Goal: Information Seeking & Learning: Learn about a topic

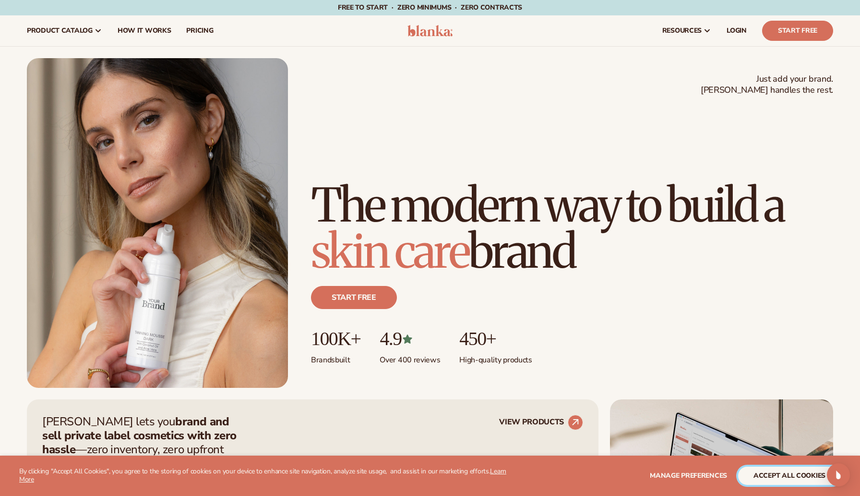
click at [774, 469] on button "accept all cookies" at bounding box center [789, 475] width 103 height 18
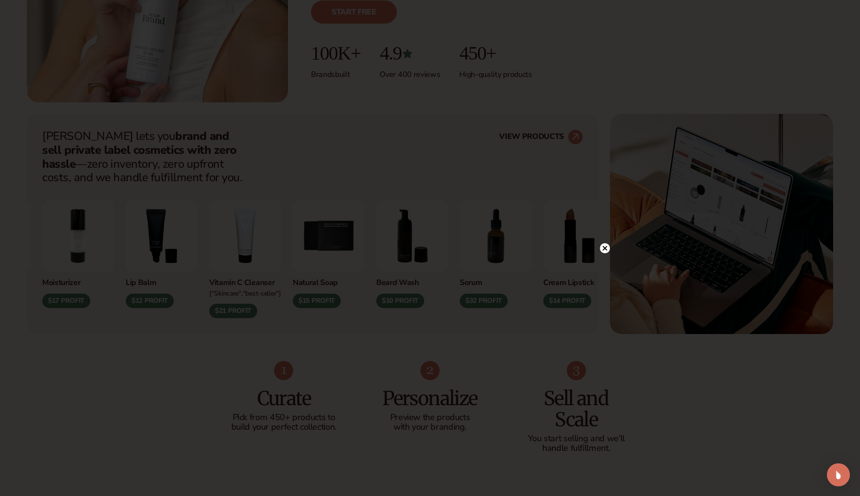
scroll to position [288, 0]
click at [604, 138] on icon at bounding box center [605, 138] width 5 height 5
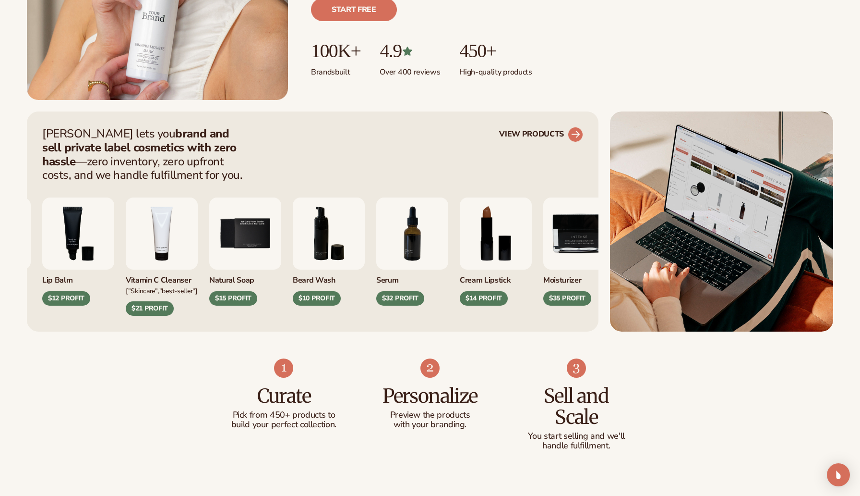
click at [574, 133] on circle at bounding box center [575, 134] width 21 height 21
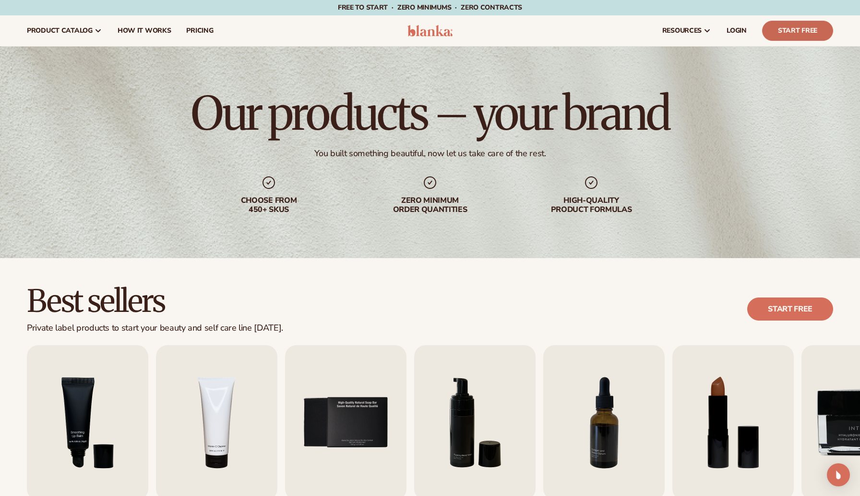
click at [788, 32] on link "Start Free" at bounding box center [797, 31] width 71 height 20
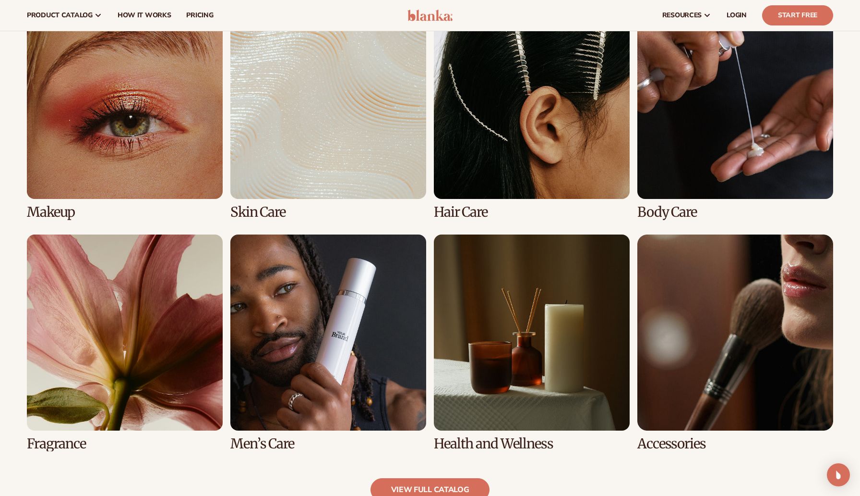
scroll to position [670, 0]
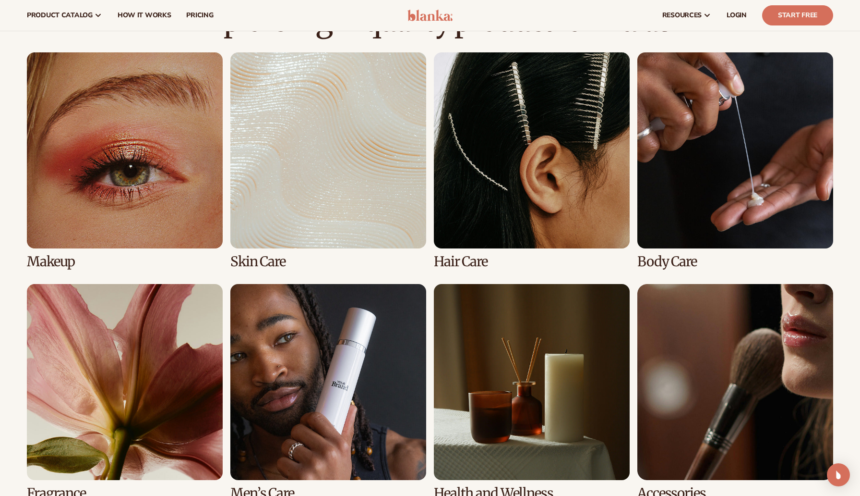
click at [494, 164] on link "3 / 8" at bounding box center [532, 160] width 196 height 217
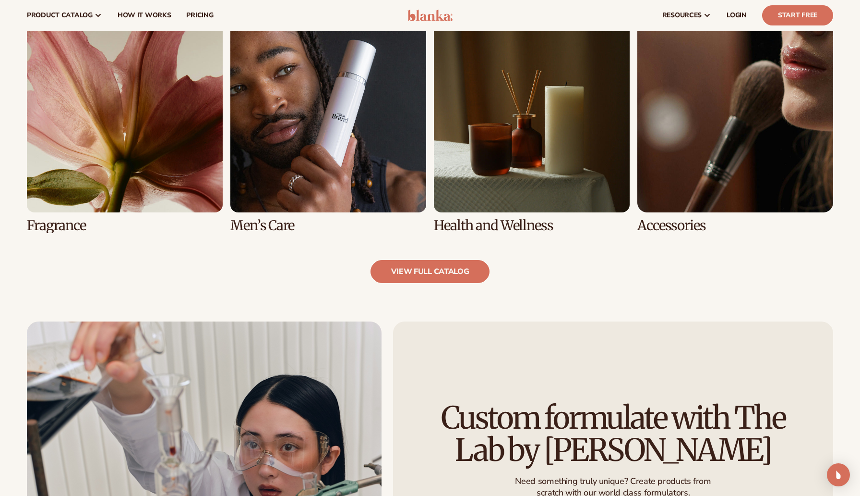
scroll to position [721, 0]
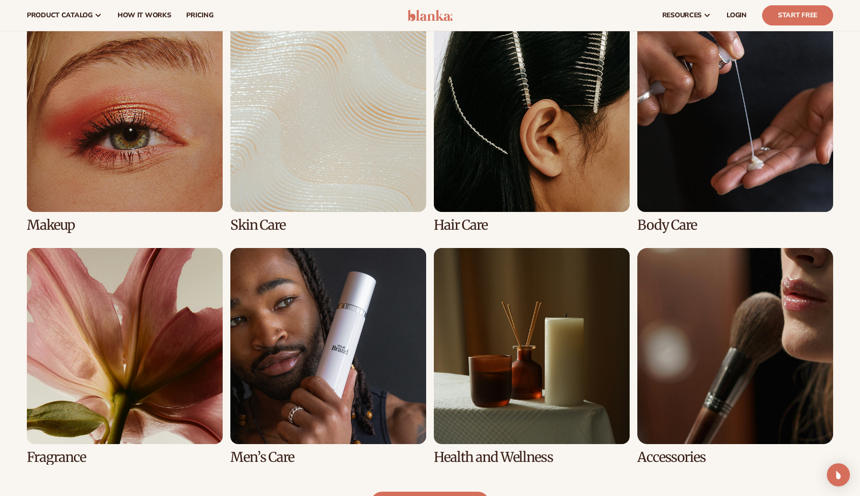
click at [538, 187] on link "3 / 8" at bounding box center [532, 124] width 196 height 217
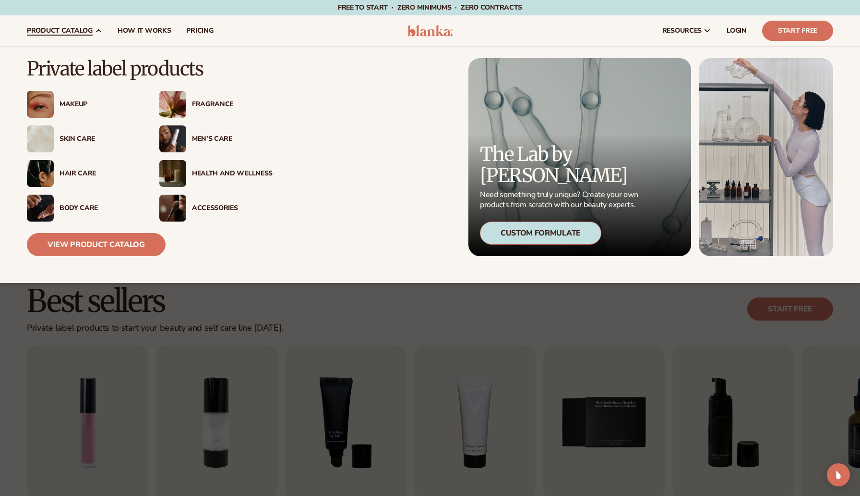
click at [45, 101] on img at bounding box center [40, 104] width 27 height 27
click at [69, 235] on link "View Product Catalog" at bounding box center [96, 244] width 139 height 23
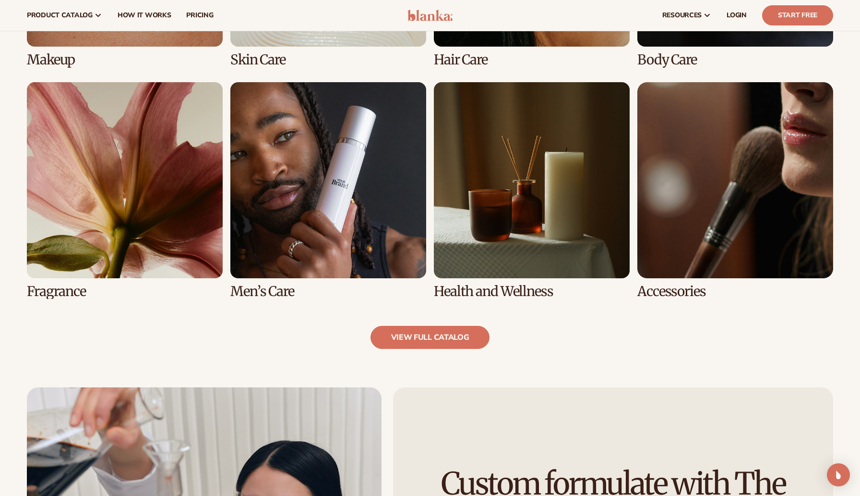
scroll to position [807, 0]
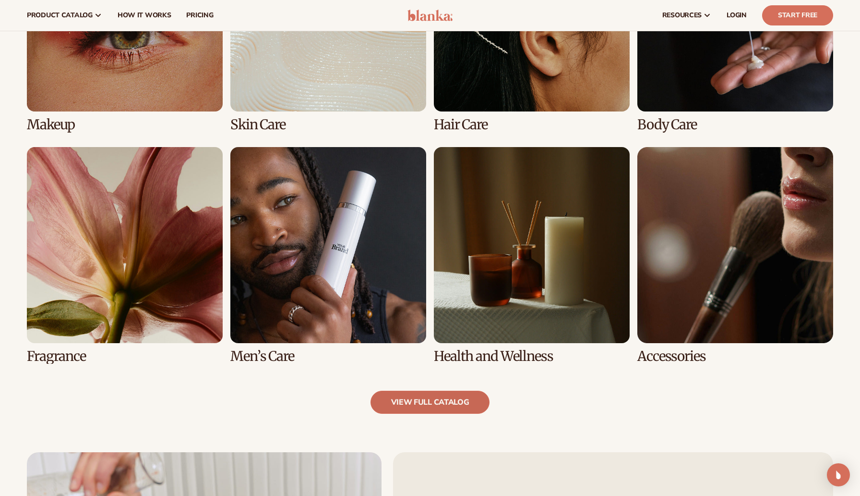
click at [433, 402] on link "view full catalog" at bounding box center [431, 401] width 120 height 23
